Goal: Task Accomplishment & Management: Manage account settings

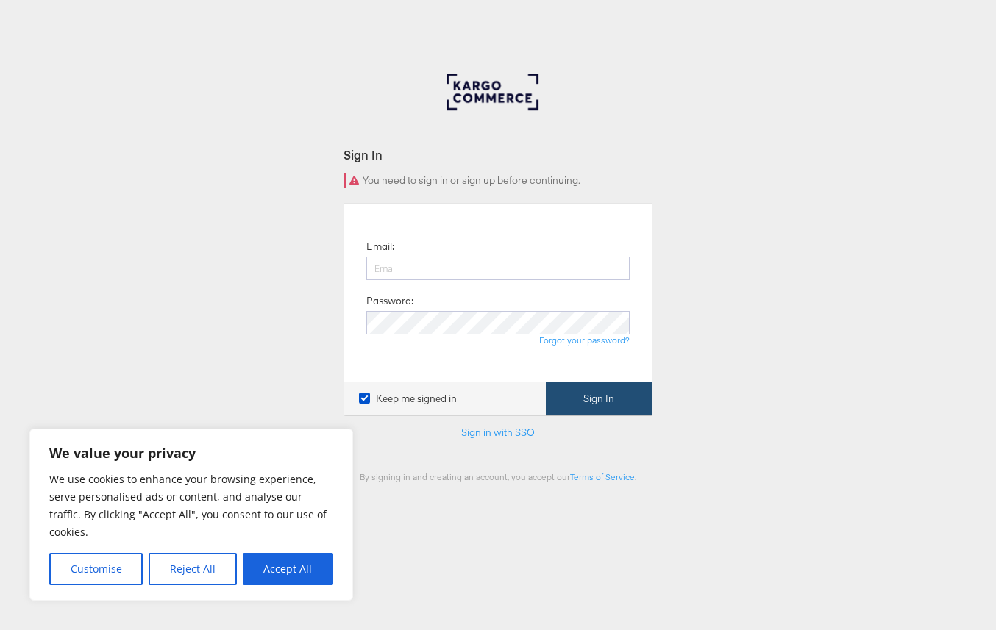
type input "[PERSON_NAME][EMAIL_ADDRESS][DOMAIN_NAME]"
click at [598, 400] on button "Sign In" at bounding box center [599, 398] width 106 height 33
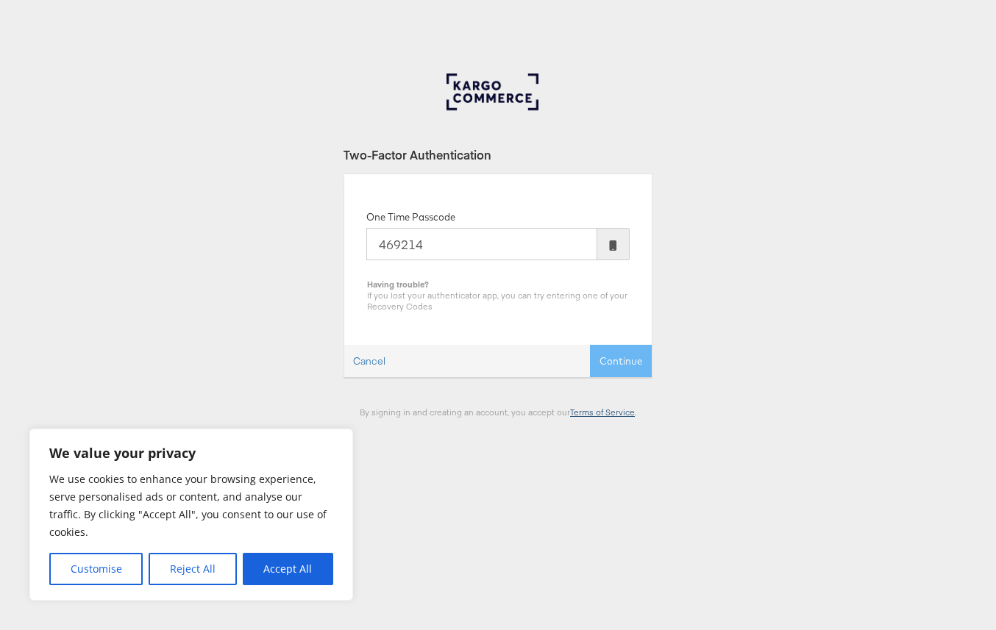
type input "469214"
click at [590, 345] on button "Continue" at bounding box center [621, 361] width 62 height 33
